Goal: Task Accomplishment & Management: Manage account settings

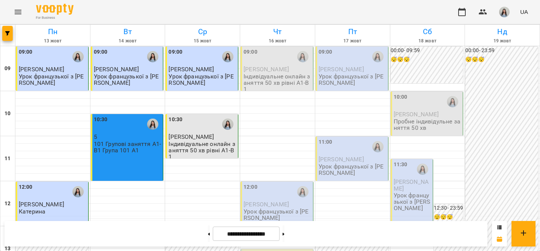
scroll to position [34, 0]
click at [280, 208] on p "Урок французької з [PERSON_NAME]" at bounding box center [277, 214] width 68 height 13
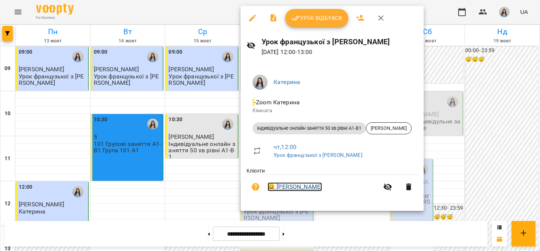
click at [282, 188] on link "😀 [PERSON_NAME]" at bounding box center [294, 186] width 54 height 9
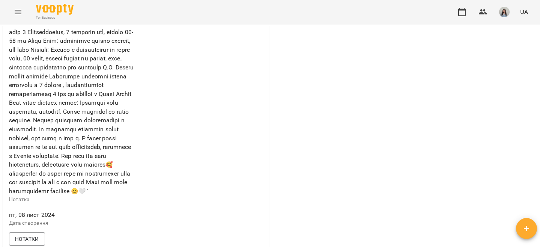
scroll to position [216, 0]
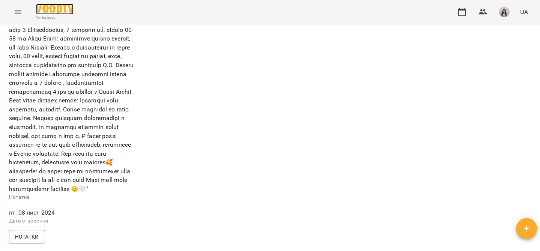
click at [53, 8] on img at bounding box center [55, 9] width 38 height 11
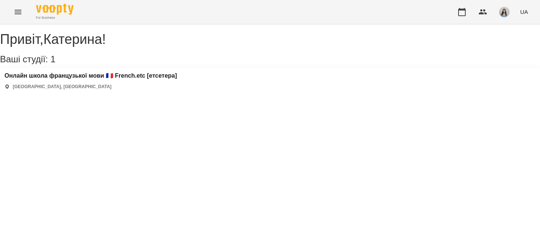
click at [472, 14] on div "UA" at bounding box center [492, 12] width 78 height 20
click at [461, 13] on icon "button" at bounding box center [461, 12] width 9 height 9
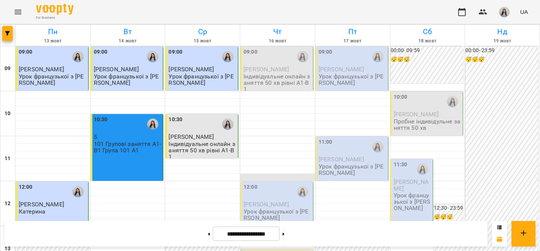
scroll to position [397, 0]
